Goal: Task Accomplishment & Management: Complete application form

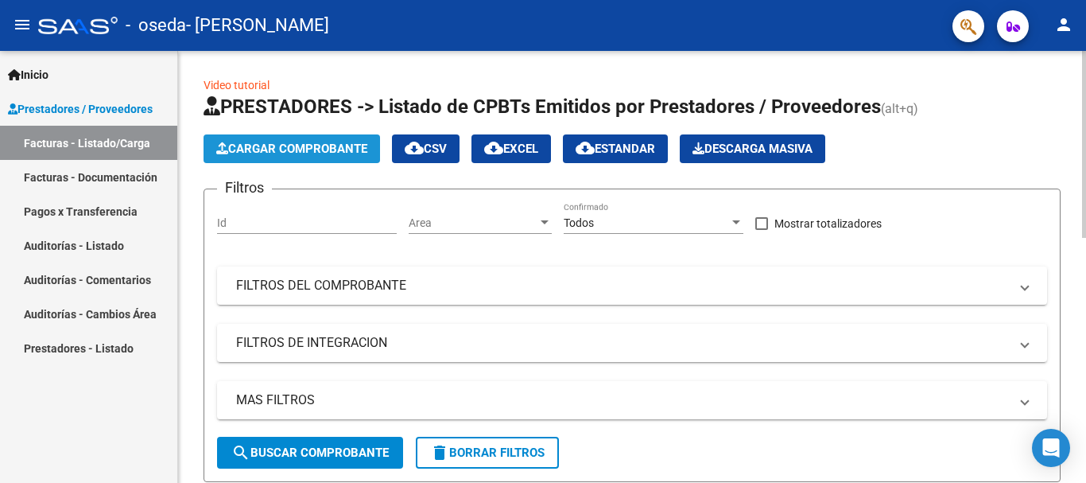
click at [283, 151] on span "Cargar Comprobante" at bounding box center [291, 149] width 151 height 14
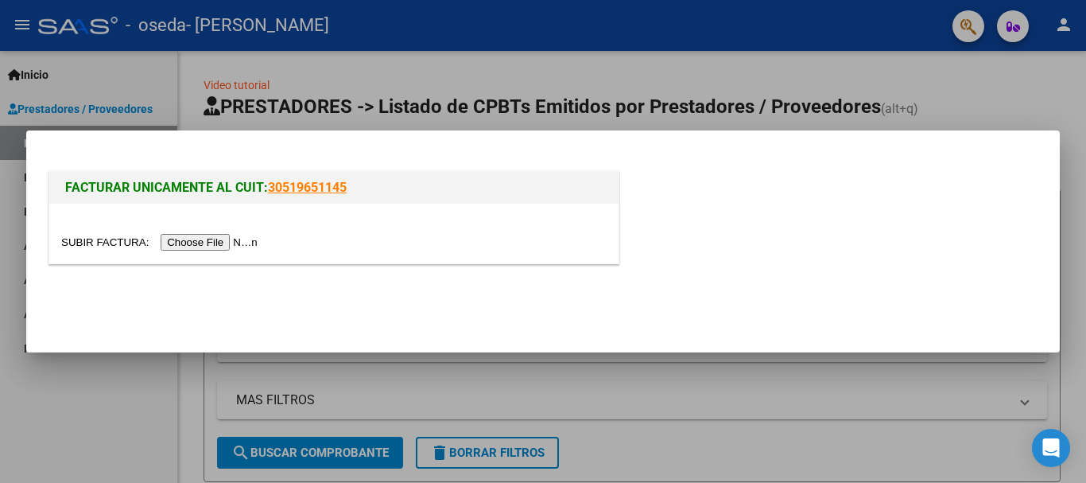
click at [93, 238] on input "file" at bounding box center [161, 242] width 201 height 17
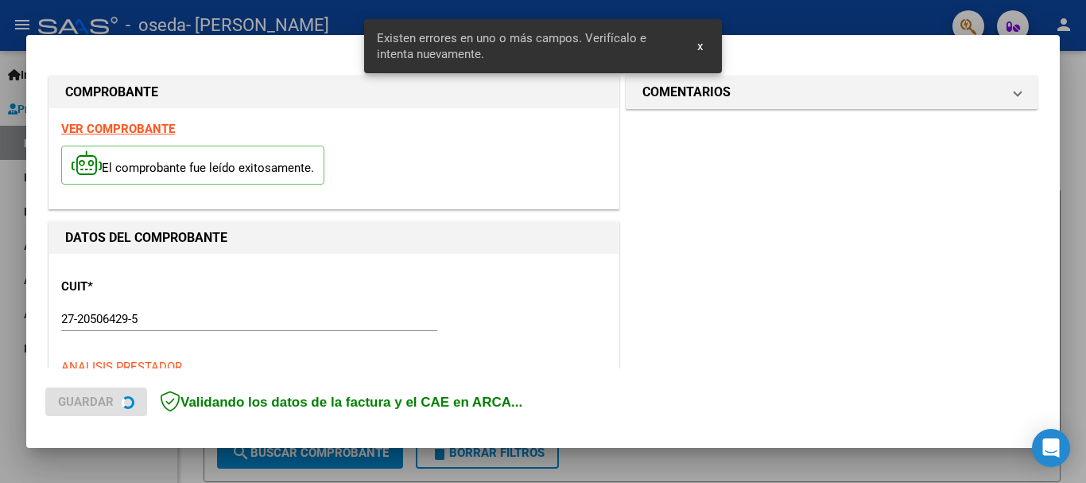
scroll to position [381, 0]
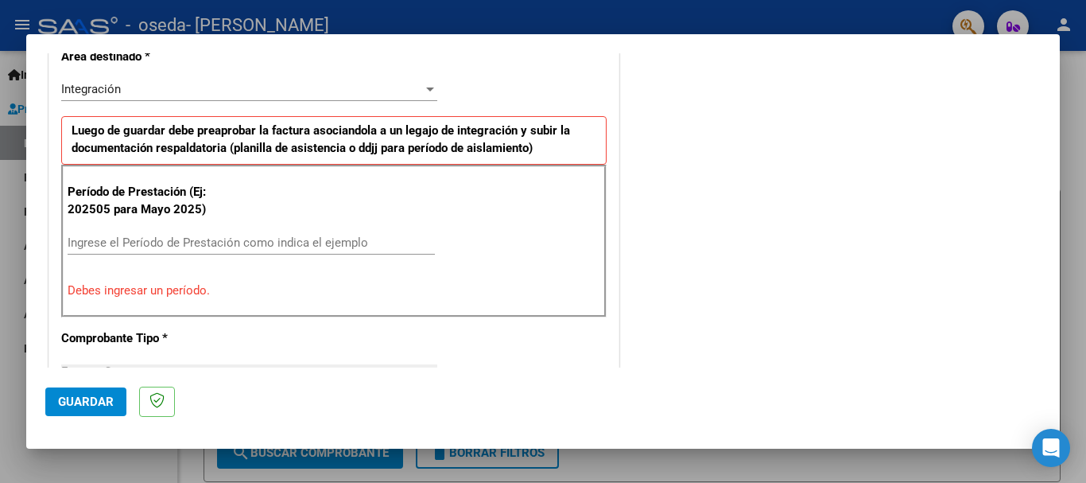
click at [122, 243] on input "Ingrese el Período de Prestación como indica el ejemplo" at bounding box center [251, 242] width 367 height 14
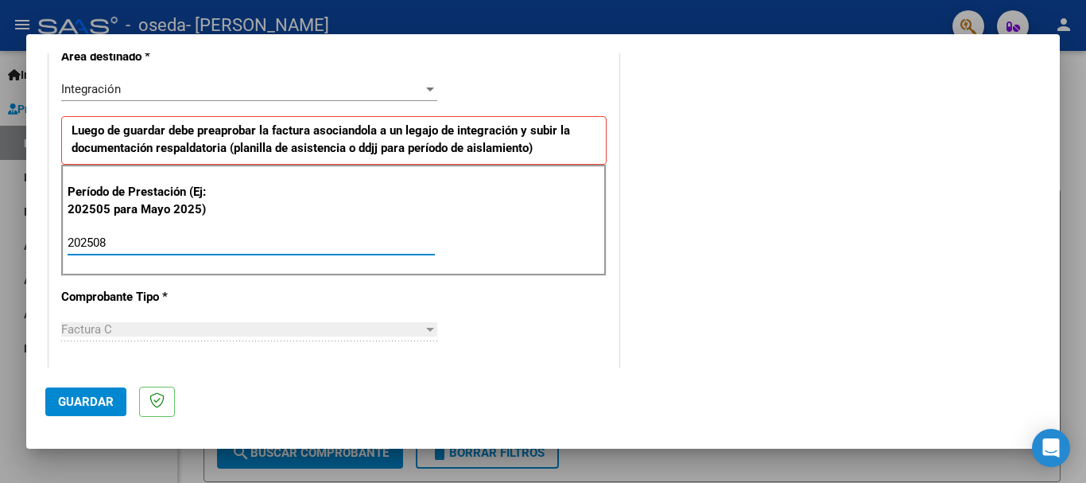
type input "202508"
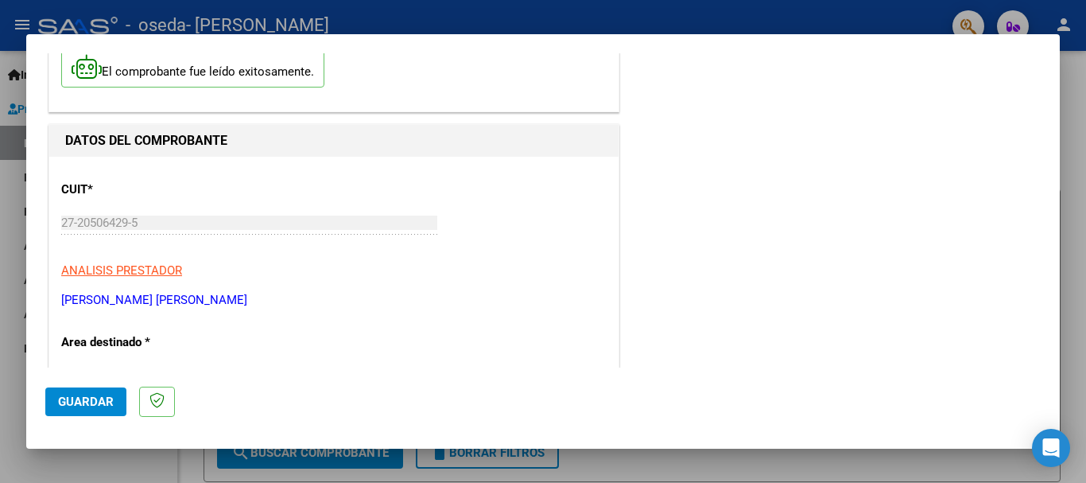
click at [99, 406] on span "Guardar" at bounding box center [86, 401] width 56 height 14
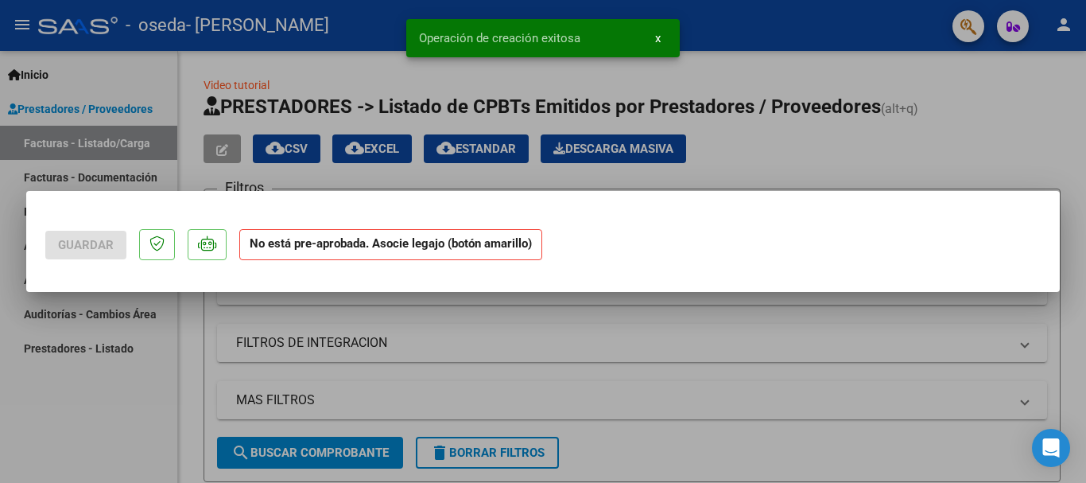
scroll to position [0, 0]
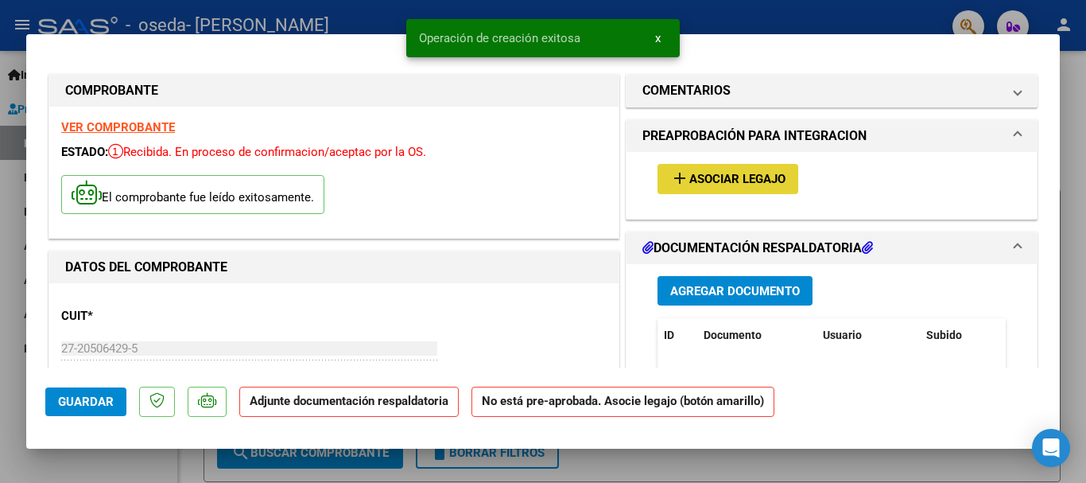
click at [747, 180] on span "Asociar Legajo" at bounding box center [737, 180] width 96 height 14
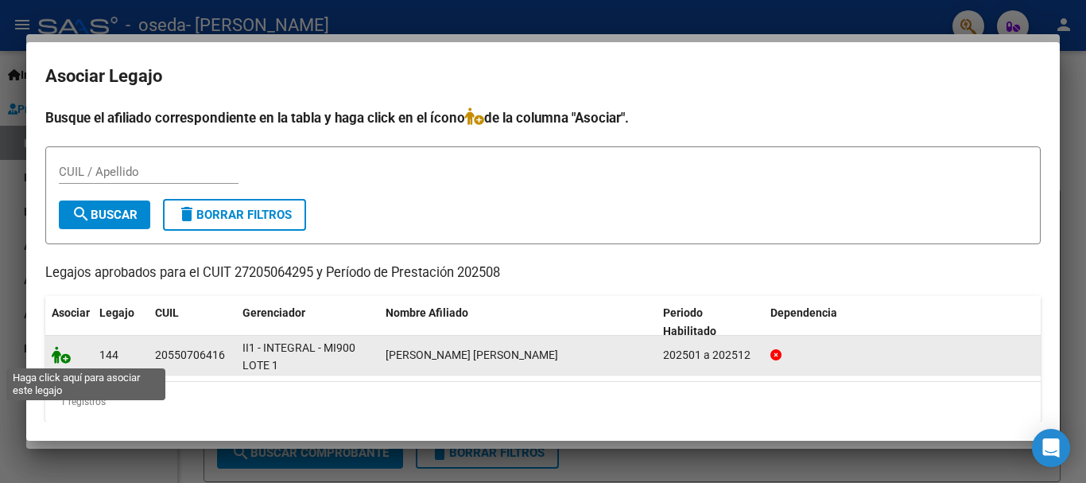
click at [64, 355] on icon at bounding box center [61, 354] width 19 height 17
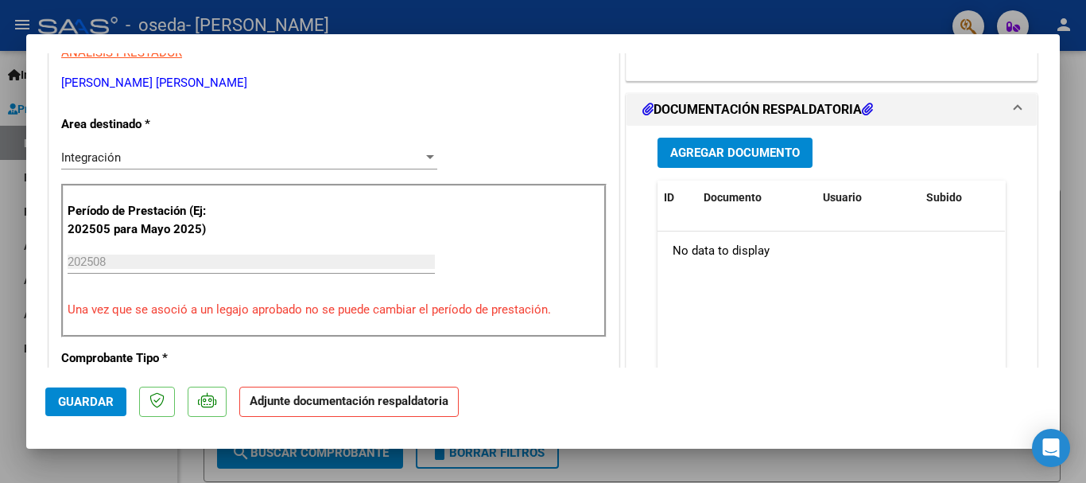
scroll to position [386, 0]
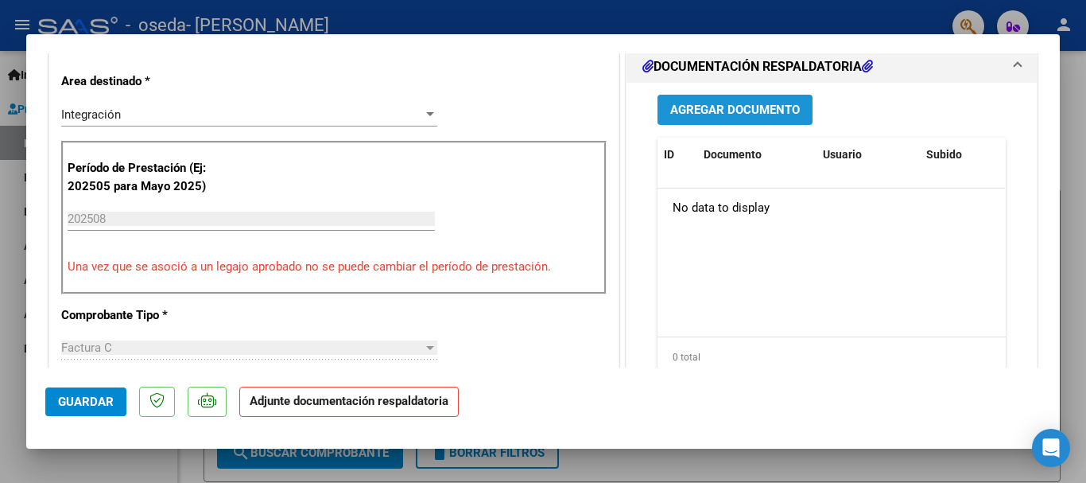
click at [710, 110] on span "Agregar Documento" at bounding box center [735, 110] width 130 height 14
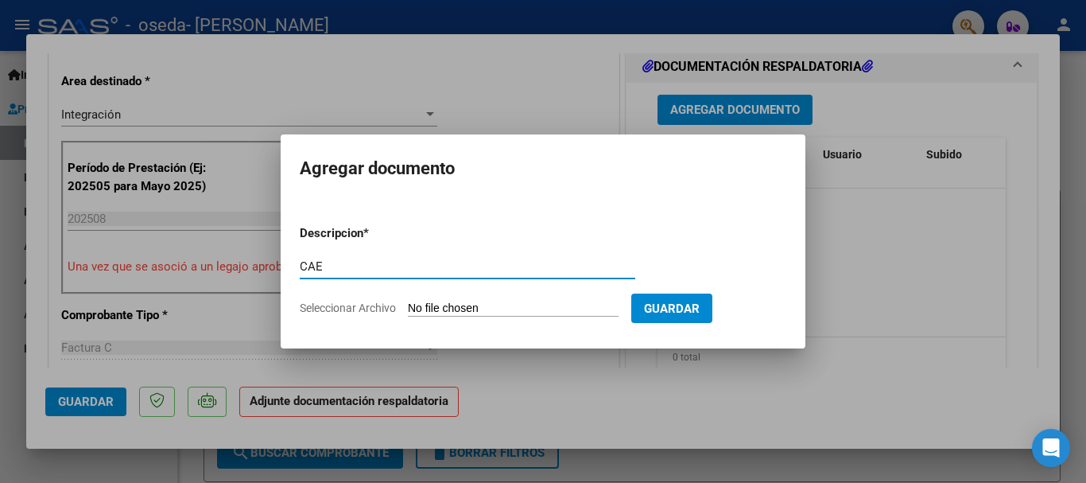
type input "CAE"
click at [440, 302] on input "Seleccionar Archivo" at bounding box center [513, 308] width 211 height 15
type input "C:\fakepath\Agusto Cae 0825.pdf"
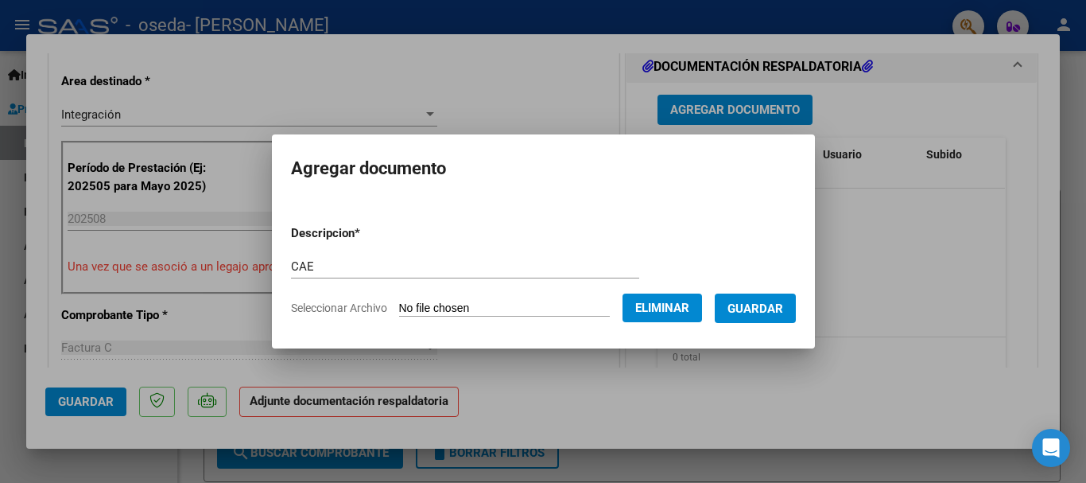
click at [752, 315] on button "Guardar" at bounding box center [755, 307] width 81 height 29
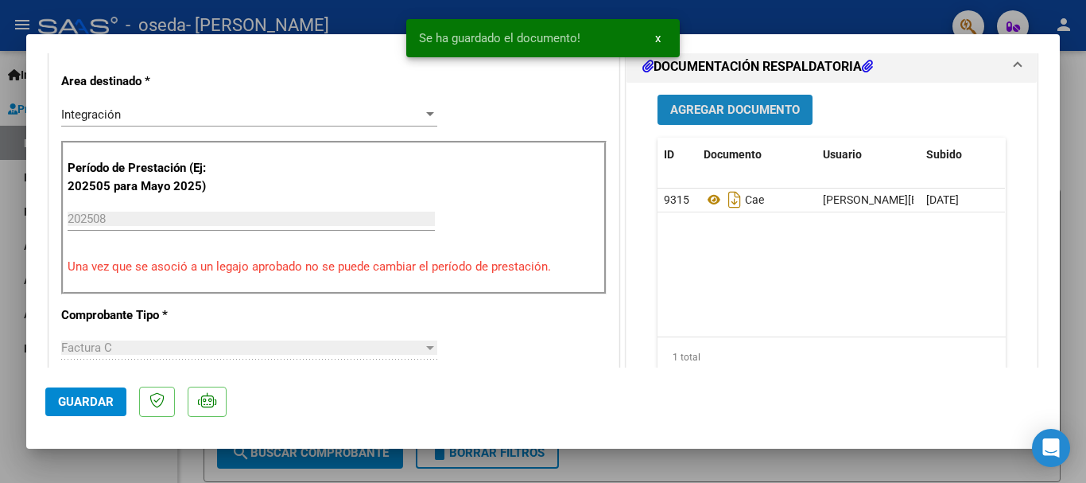
click at [736, 106] on span "Agregar Documento" at bounding box center [735, 110] width 130 height 14
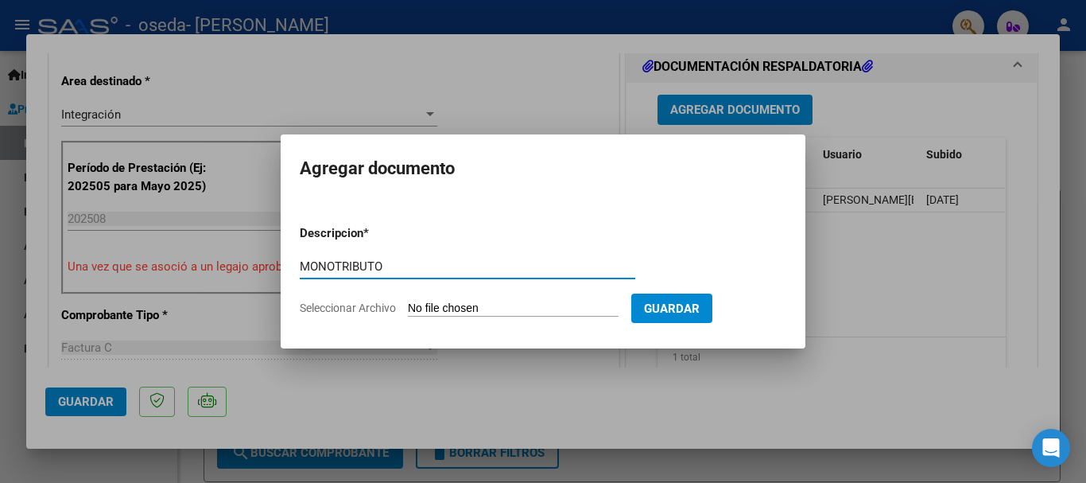
type input "MONOTRIBUTO"
click at [458, 305] on input "Seleccionar Archivo" at bounding box center [513, 308] width 211 height 15
type input "C:\fakepath\monotributo0825.pdf"
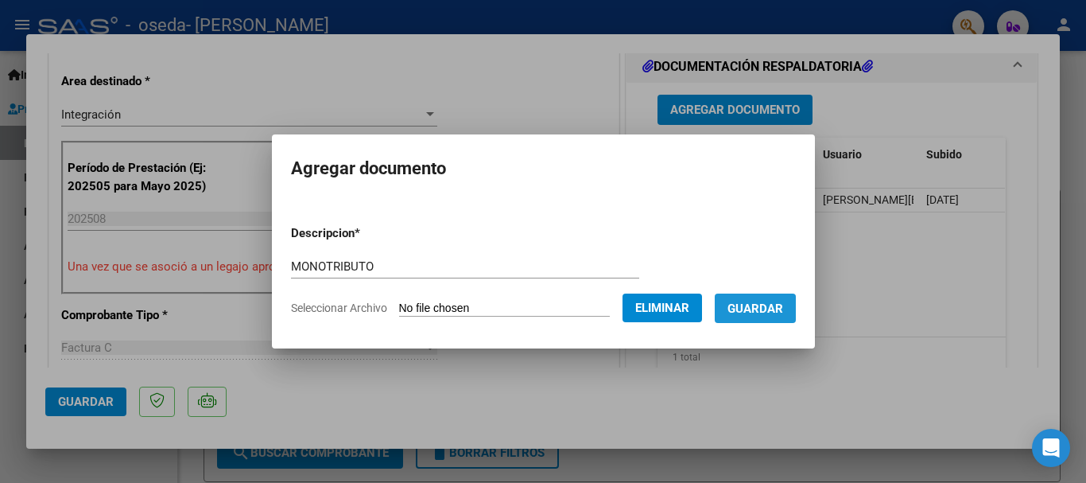
click at [740, 313] on button "Guardar" at bounding box center [755, 307] width 81 height 29
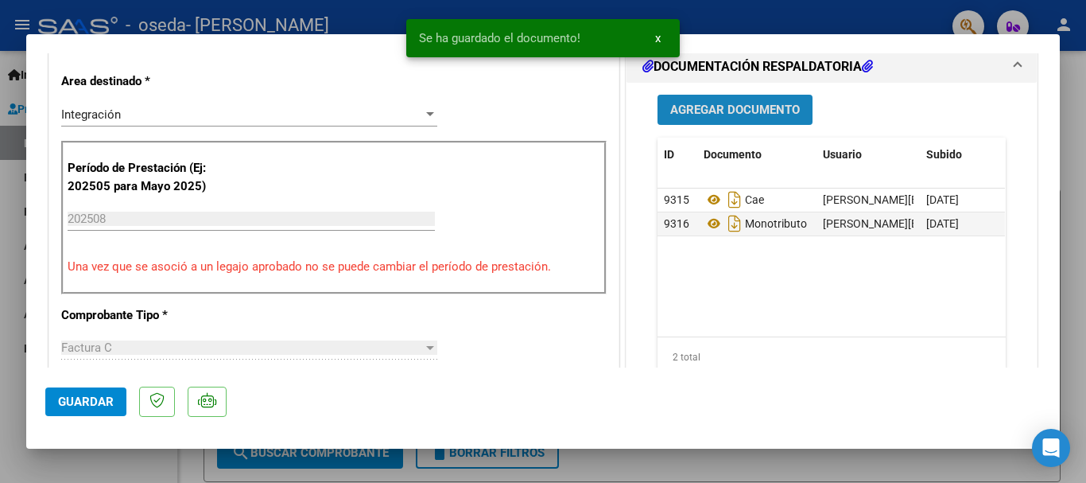
click at [716, 113] on span "Agregar Documento" at bounding box center [735, 110] width 130 height 14
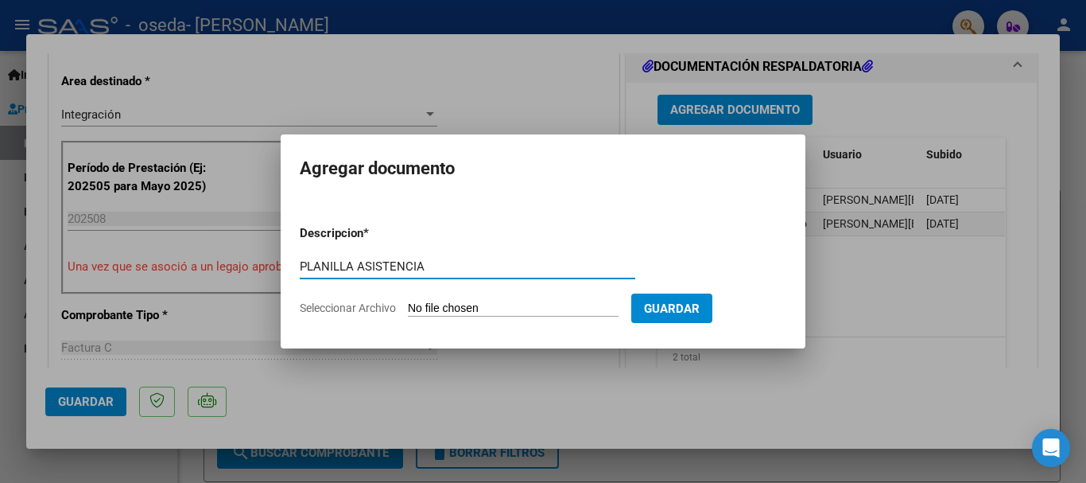
type input "PLANILLA ASISTENCIA"
click at [438, 307] on input "Seleccionar Archivo" at bounding box center [513, 308] width 211 height 15
type input "C:\fakepath\Adobe Scan [DATE] (2).pdf"
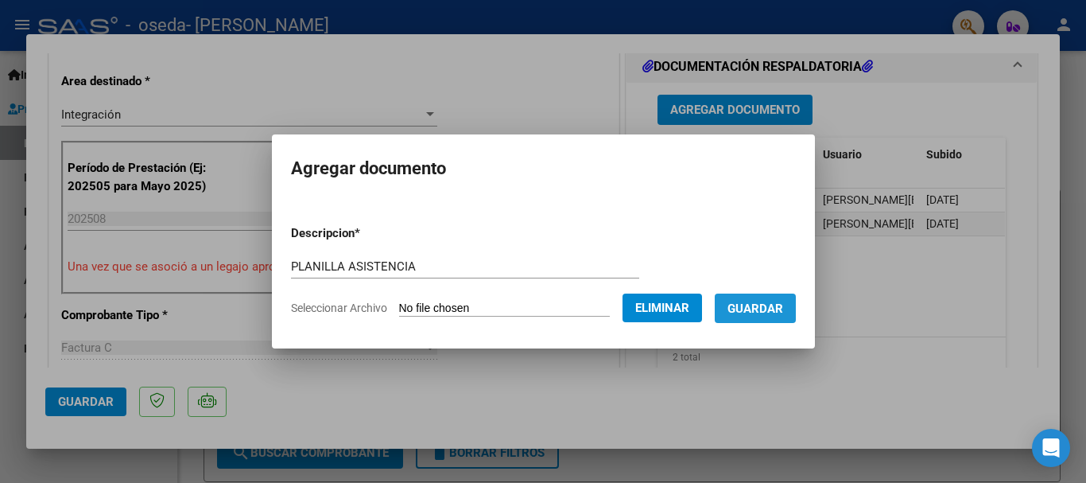
click at [769, 305] on span "Guardar" at bounding box center [756, 308] width 56 height 14
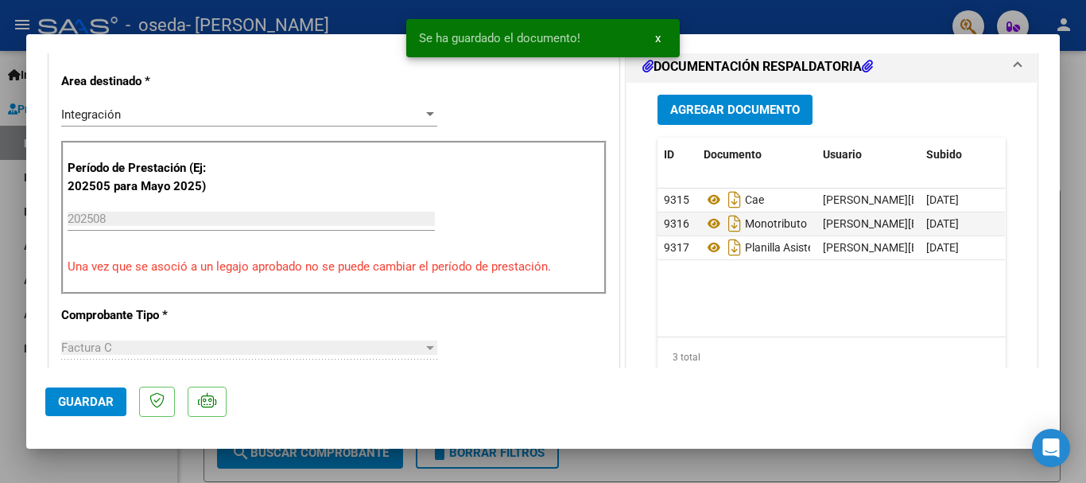
scroll to position [672, 0]
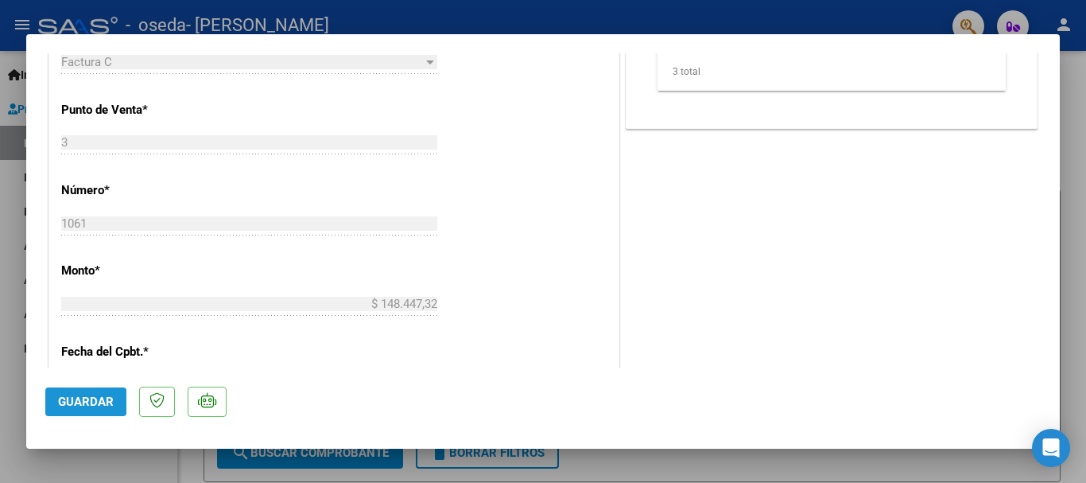
click at [77, 407] on span "Guardar" at bounding box center [86, 401] width 56 height 14
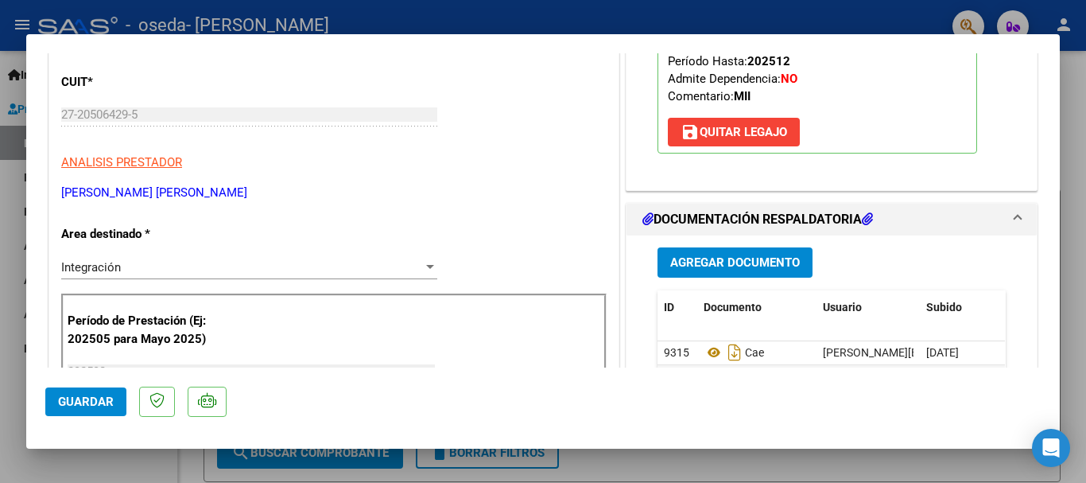
scroll to position [0, 0]
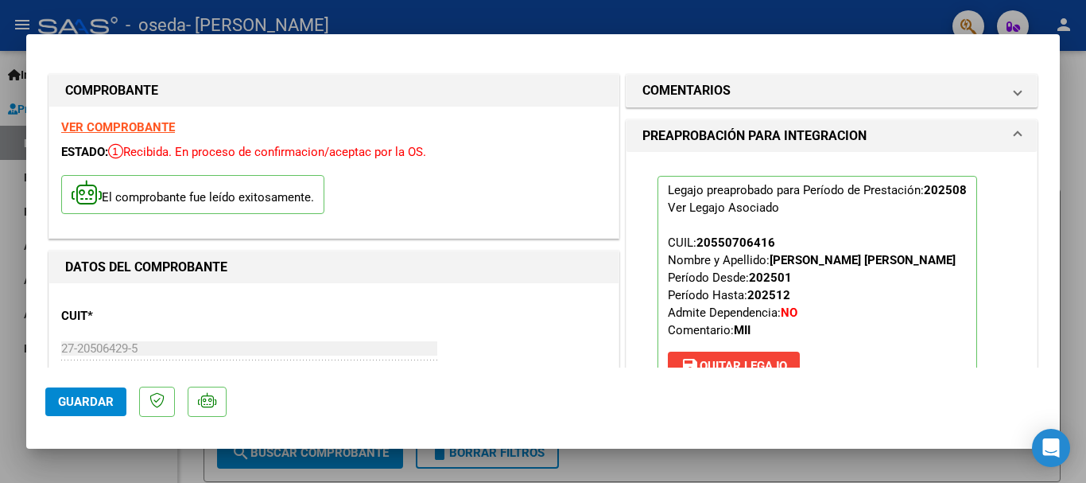
click at [88, 404] on span "Guardar" at bounding box center [86, 401] width 56 height 14
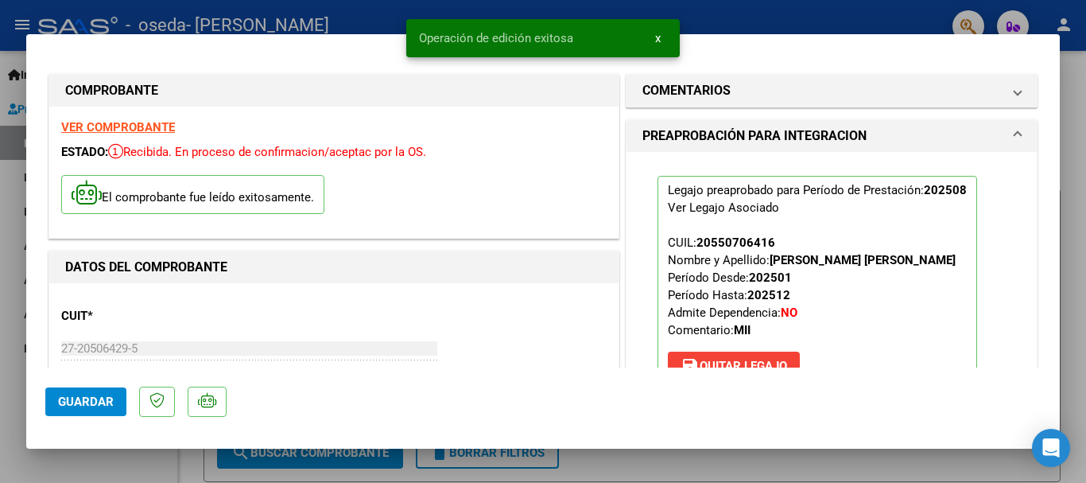
click at [740, 462] on div at bounding box center [543, 241] width 1086 height 483
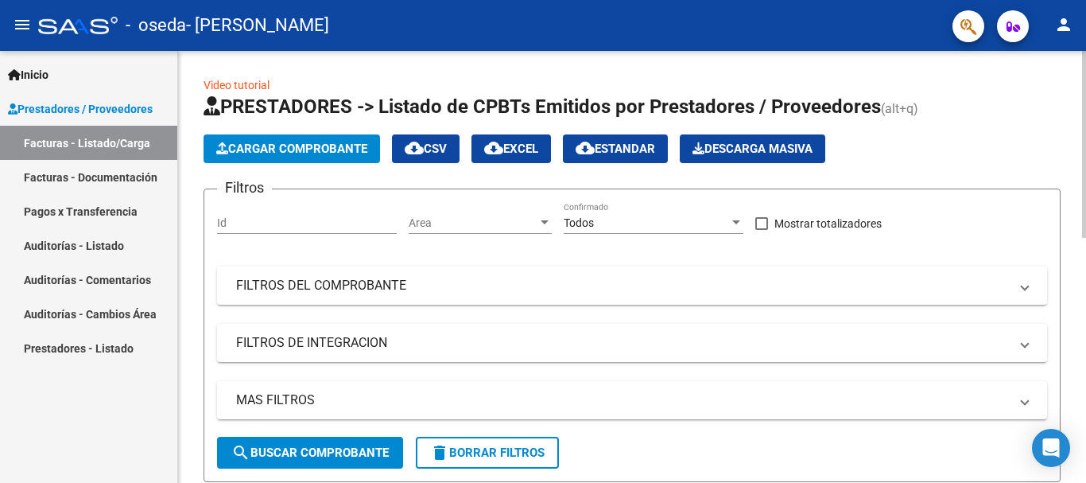
scroll to position [432, 0]
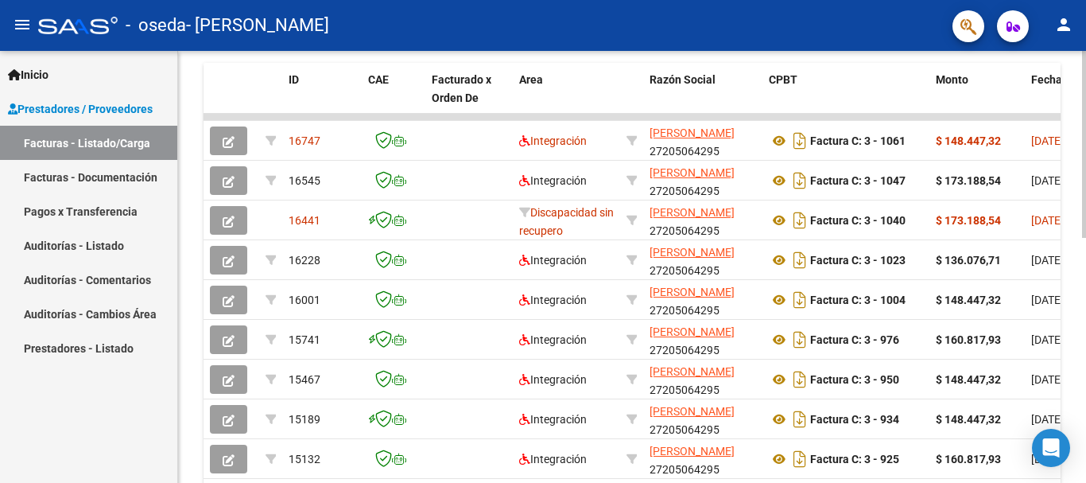
click at [1084, 299] on div at bounding box center [1084, 267] width 4 height 432
